Goal: Transaction & Acquisition: Purchase product/service

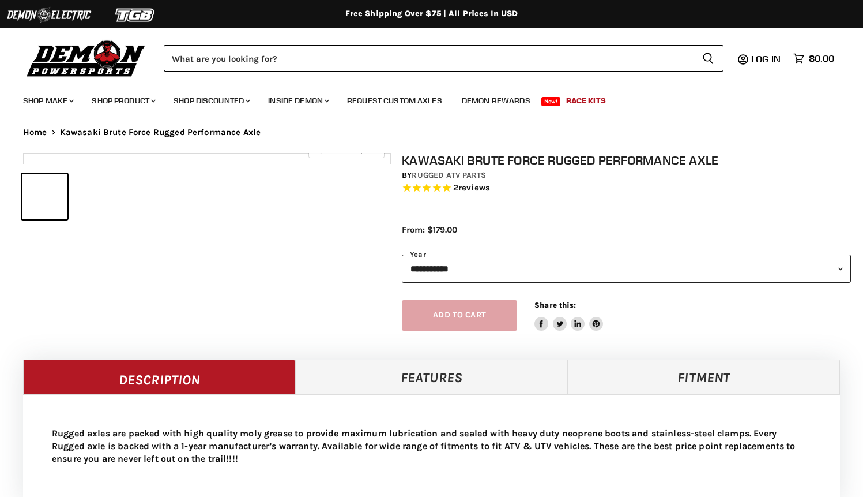
select select "******"
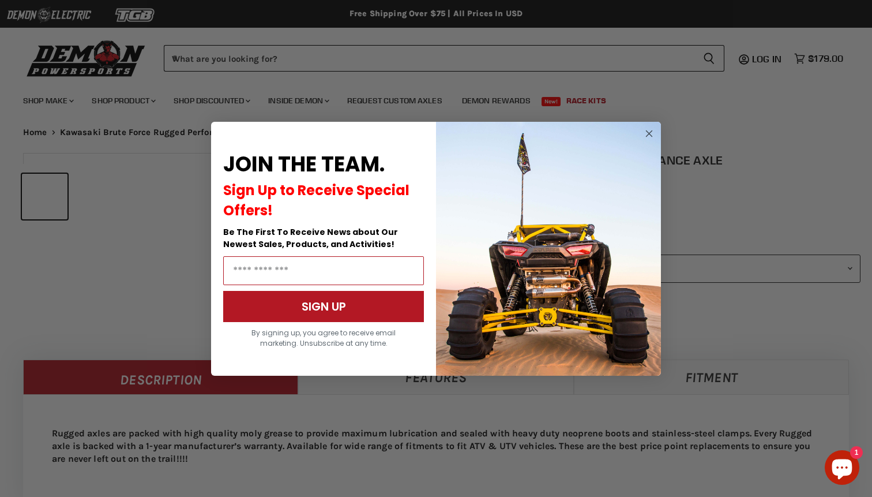
select select "******"
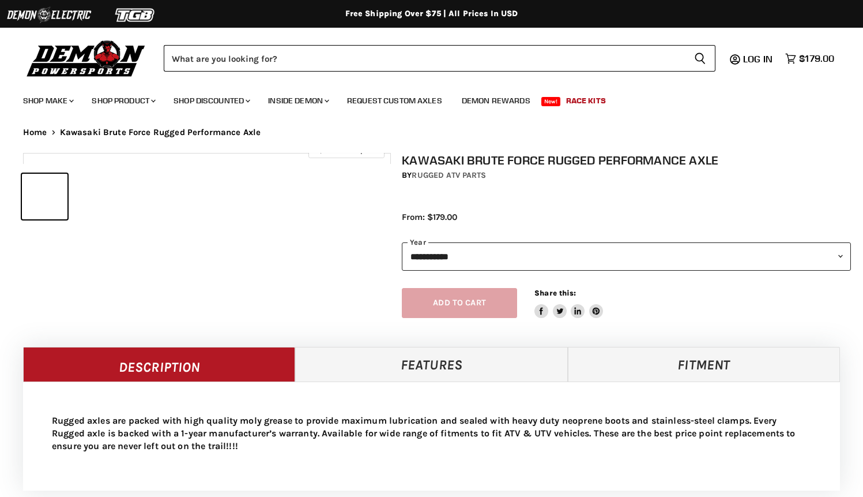
select select "******"
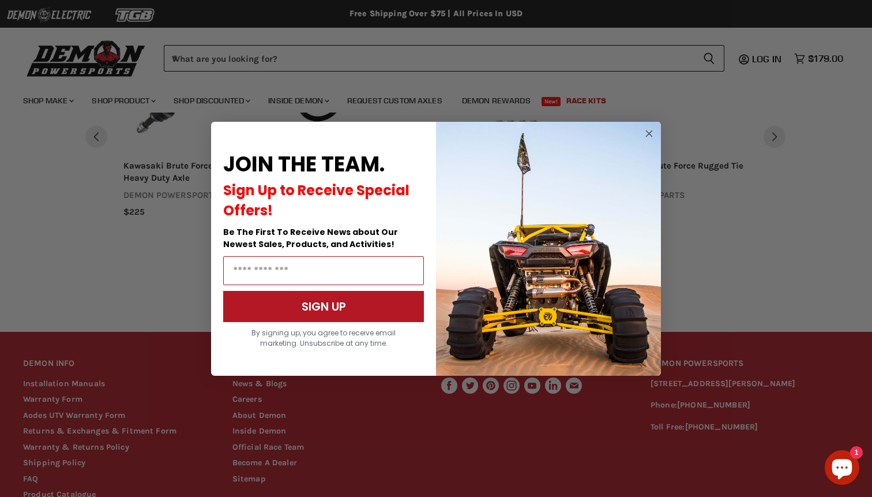
scroll to position [1063, 0]
